Goal: Navigation & Orientation: Find specific page/section

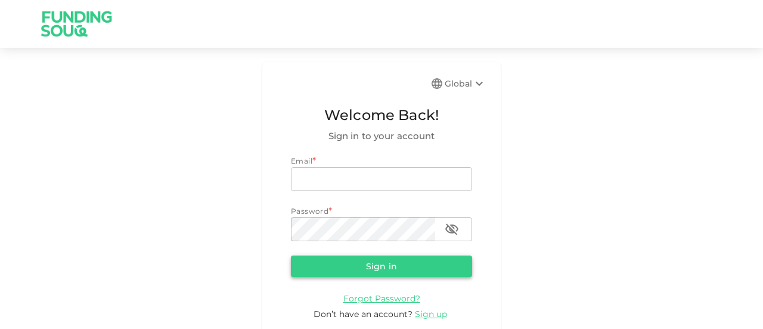
type input "[EMAIL_ADDRESS][DOMAIN_NAME]"
click at [365, 260] on button "Sign in" at bounding box center [381, 265] width 181 height 21
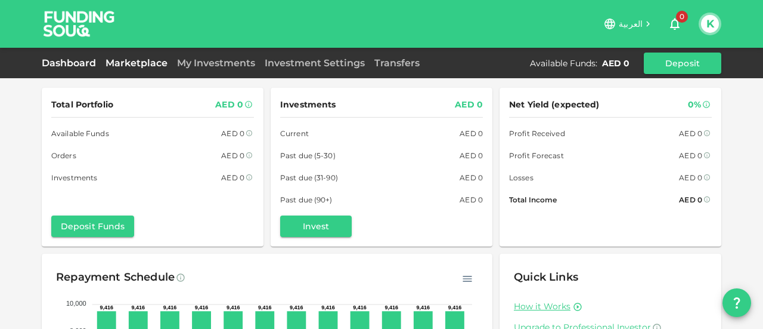
click at [112, 64] on link "Marketplace" at bounding box center [137, 62] width 72 height 11
